Goal: Information Seeking & Learning: Understand process/instructions

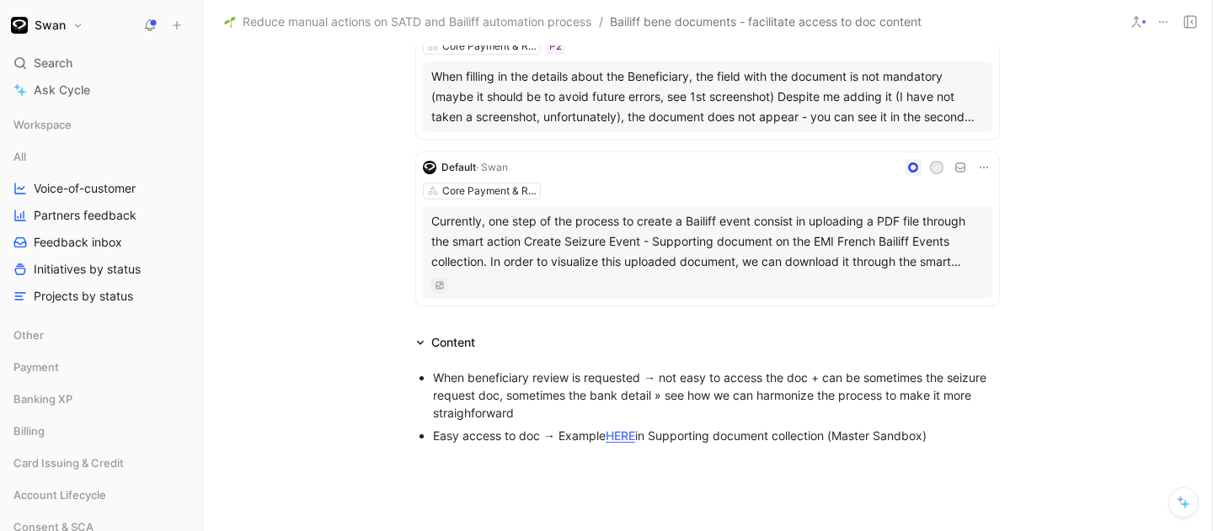
scroll to position [216, 0]
click at [526, 263] on div "Currently, one step of the process to create a Bailiff event consist in uploadi…" at bounding box center [707, 241] width 553 height 61
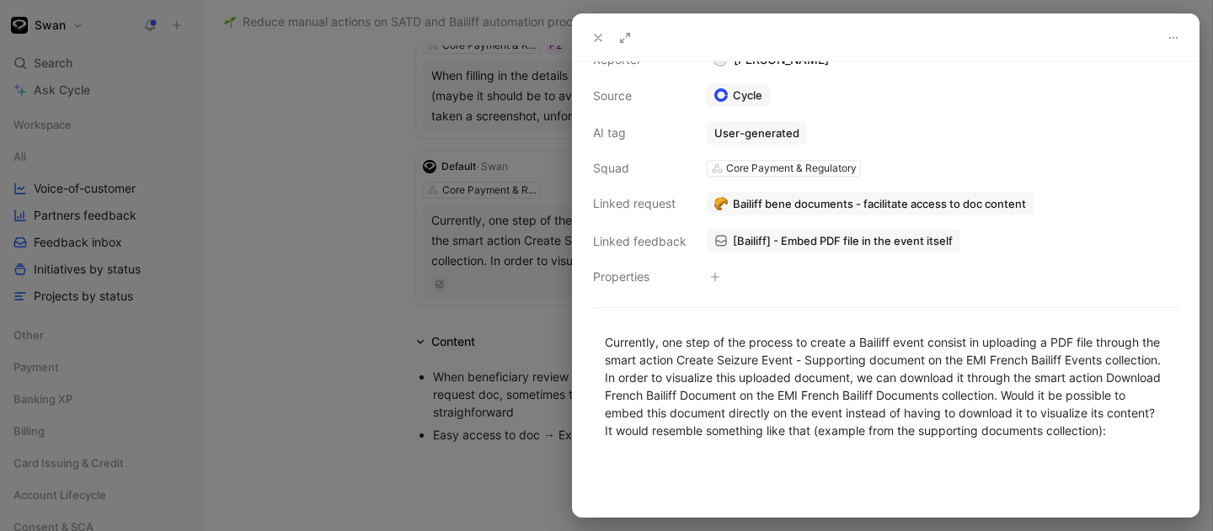
scroll to position [316, 0]
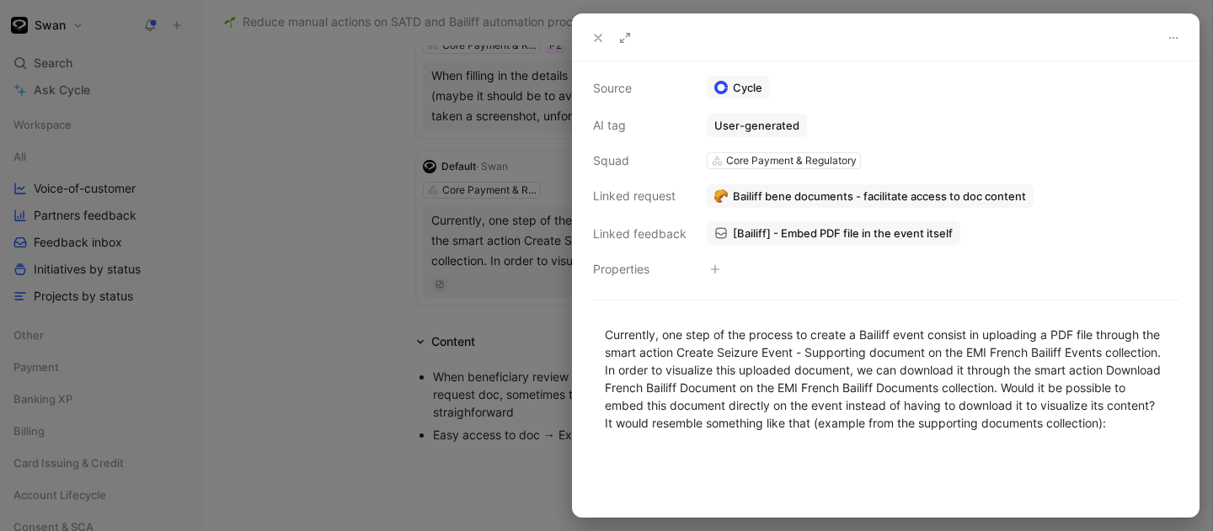
click at [601, 36] on icon at bounding box center [597, 37] width 13 height 13
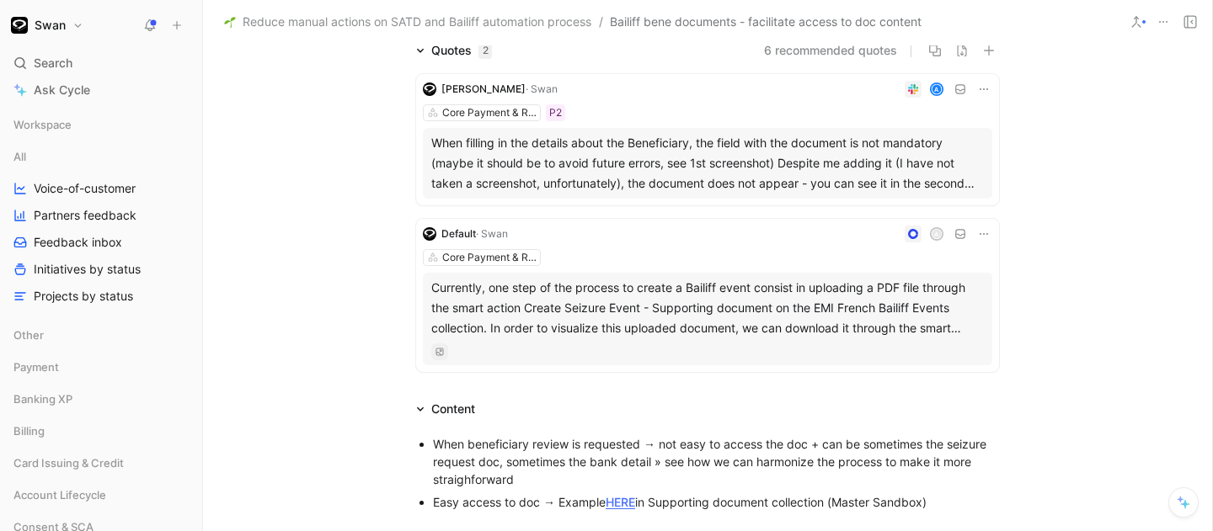
scroll to position [151, 0]
click at [678, 328] on div "Currently, one step of the process to create a Bailiff event consist in uploadi…" at bounding box center [707, 306] width 553 height 61
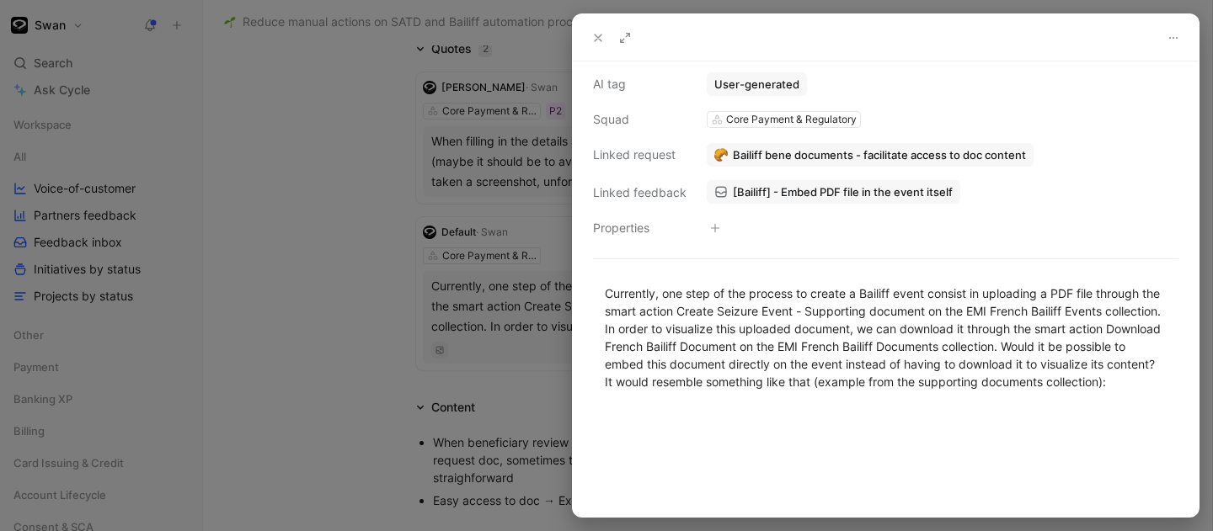
scroll to position [367, 0]
click at [355, 282] on div at bounding box center [606, 265] width 1213 height 531
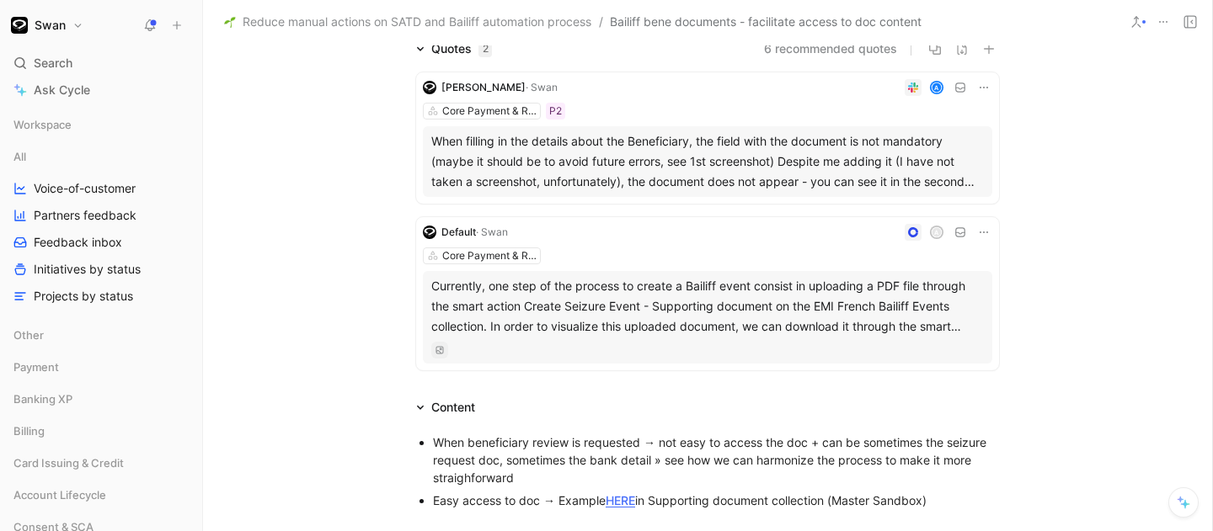
click at [676, 158] on div "When filling in the details about the Beneficiary, the field with the document …" at bounding box center [707, 161] width 553 height 61
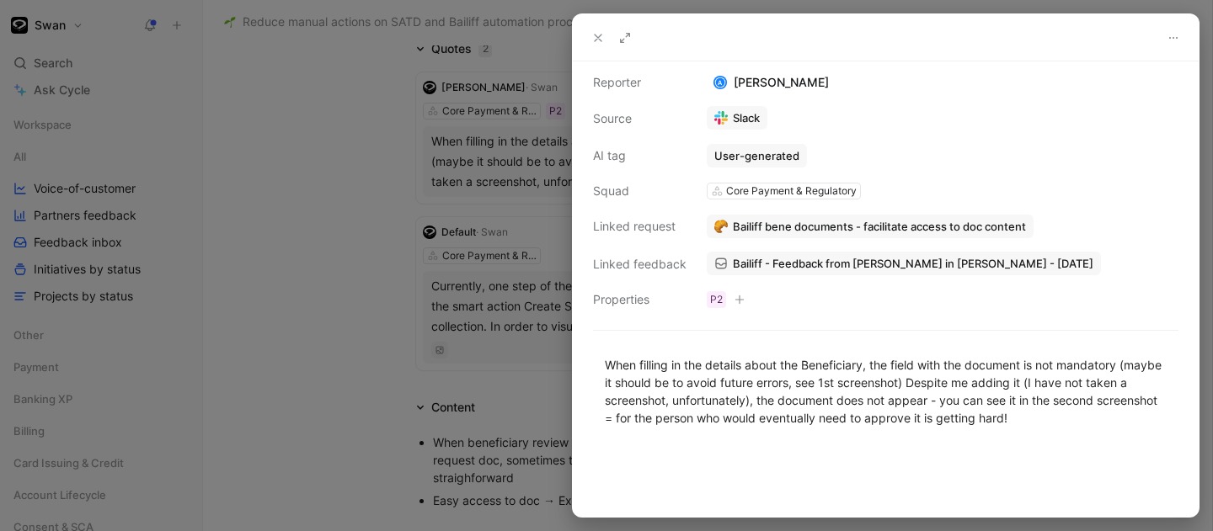
scroll to position [109, 0]
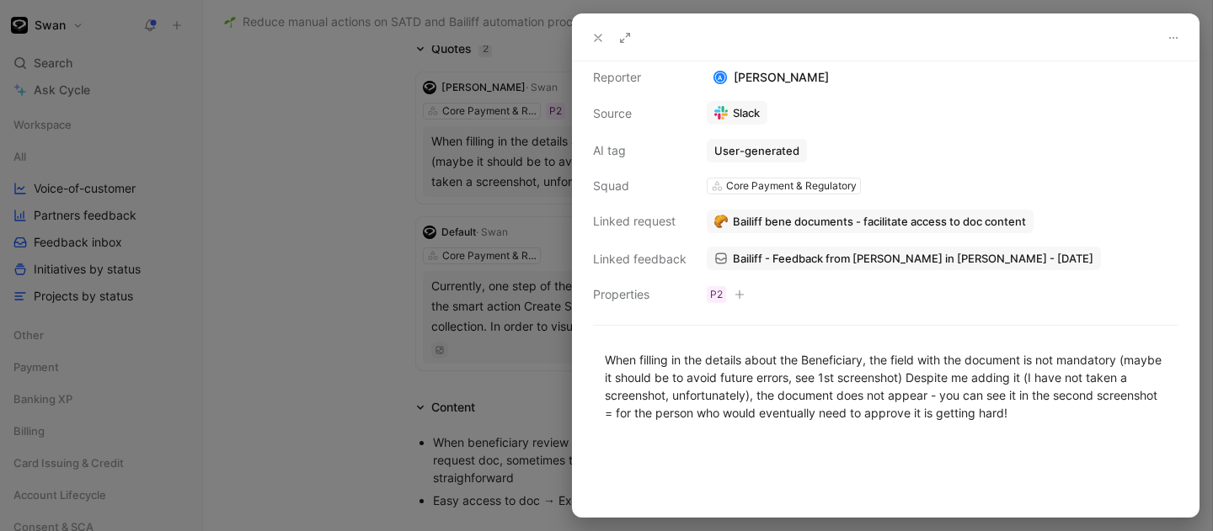
click at [325, 165] on div at bounding box center [606, 265] width 1213 height 531
